Goal: Check status: Check status

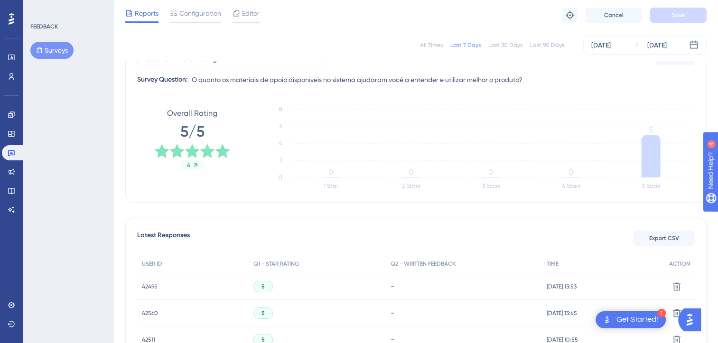
scroll to position [56, 0]
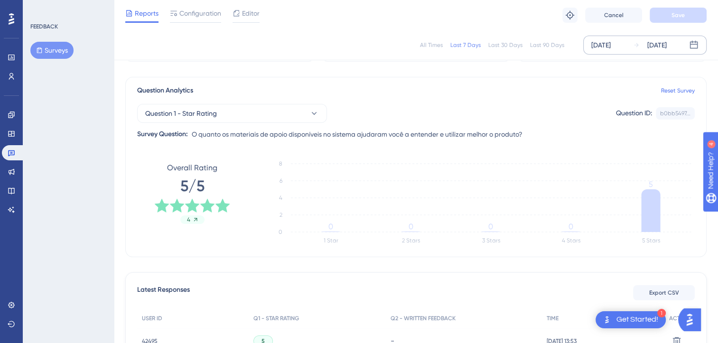
click at [611, 49] on div "[DATE]" at bounding box center [601, 44] width 19 height 11
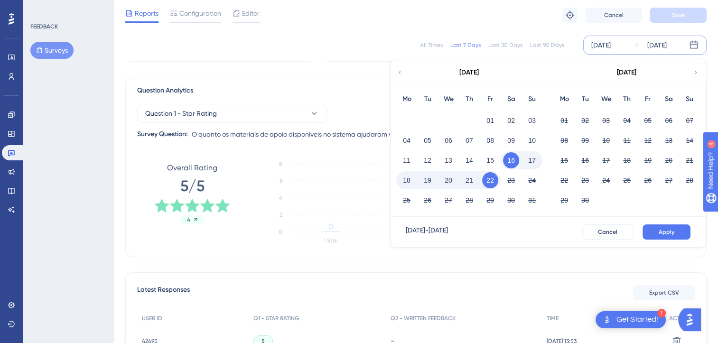
click at [401, 74] on icon at bounding box center [400, 72] width 7 height 9
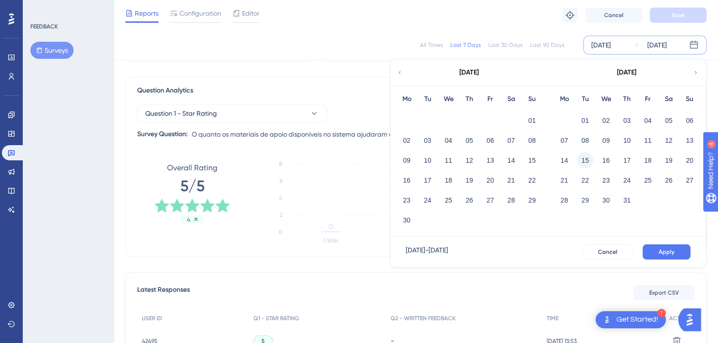
click at [588, 162] on button "15" at bounding box center [585, 160] width 16 height 16
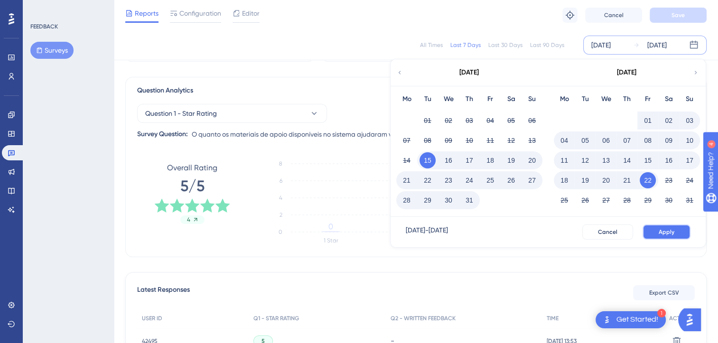
click at [680, 237] on button "Apply" at bounding box center [667, 232] width 48 height 15
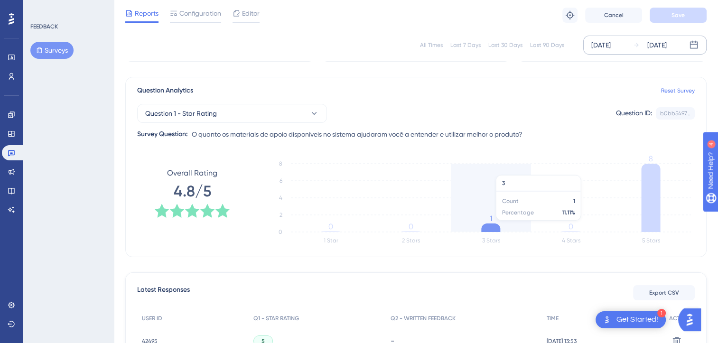
click at [493, 225] on icon at bounding box center [491, 228] width 19 height 9
click at [491, 226] on icon at bounding box center [491, 228] width 19 height 9
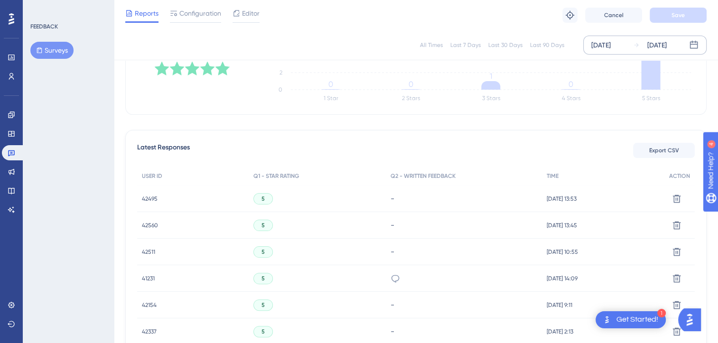
scroll to position [352, 0]
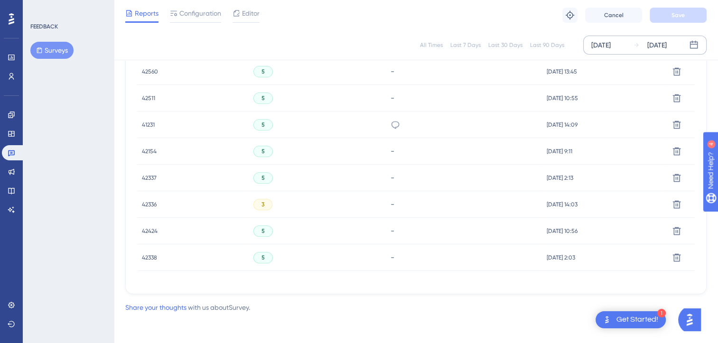
click at [433, 205] on div "-" at bounding box center [464, 204] width 147 height 9
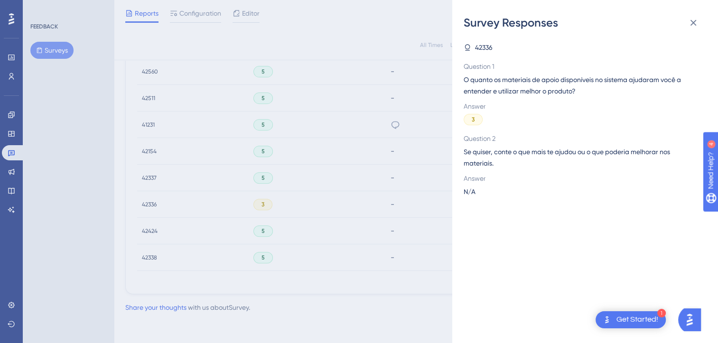
click at [489, 74] on span "O quanto os materiais de apoio disponíveis no sistema ajudaram você a entender …" at bounding box center [582, 85] width 236 height 23
drag, startPoint x: 494, startPoint y: 48, endPoint x: 475, endPoint y: 47, distance: 19.0
click at [475, 47] on div "42336" at bounding box center [582, 47] width 236 height 11
click at [490, 52] on span "42336" at bounding box center [484, 47] width 18 height 11
click at [147, 204] on div "Survey Responses 42336 Question 1 O quanto os materiais de apoio disponíveis no…" at bounding box center [359, 171] width 718 height 343
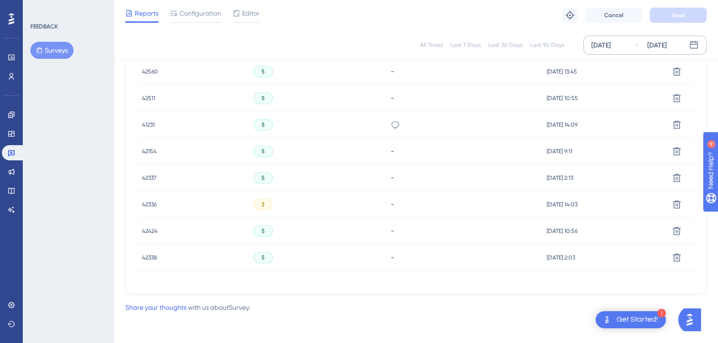
click at [149, 203] on span "42336" at bounding box center [149, 205] width 15 height 8
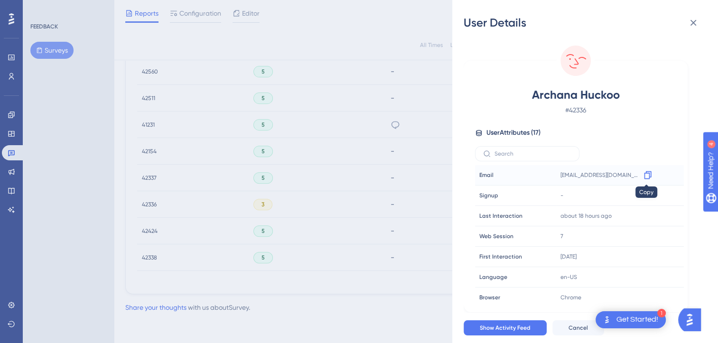
click at [644, 176] on icon at bounding box center [647, 175] width 7 height 8
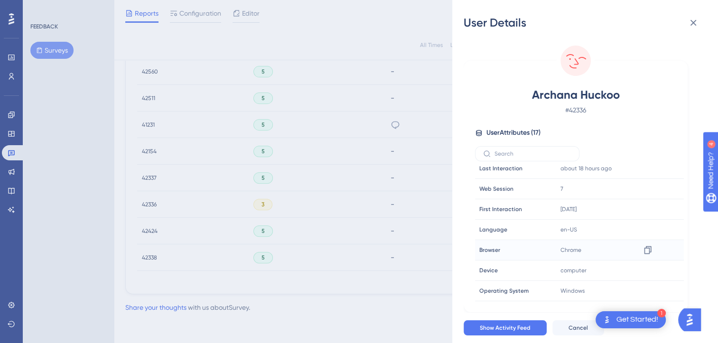
scroll to position [95, 0]
